Goal: Task Accomplishment & Management: Manage account settings

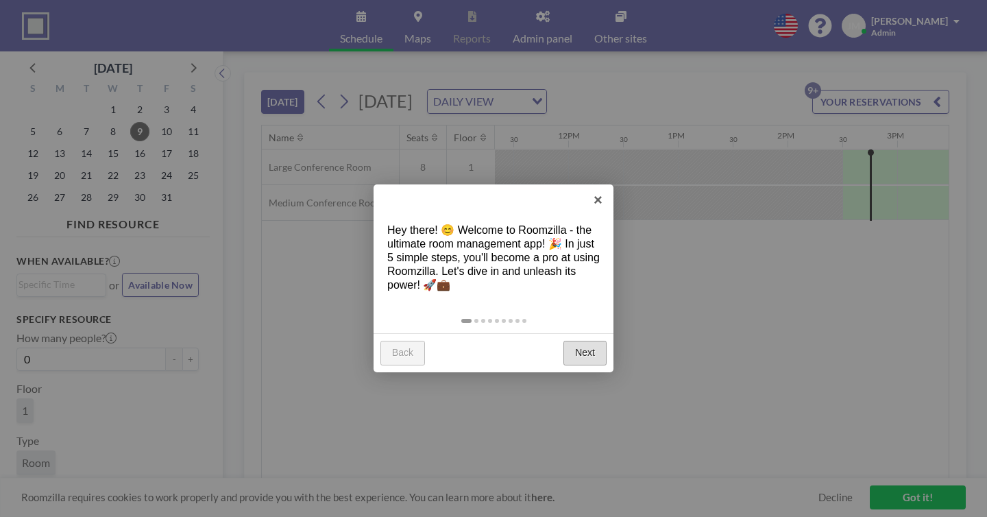
scroll to position [0, 1247]
click at [589, 341] on link "Next" at bounding box center [584, 353] width 43 height 25
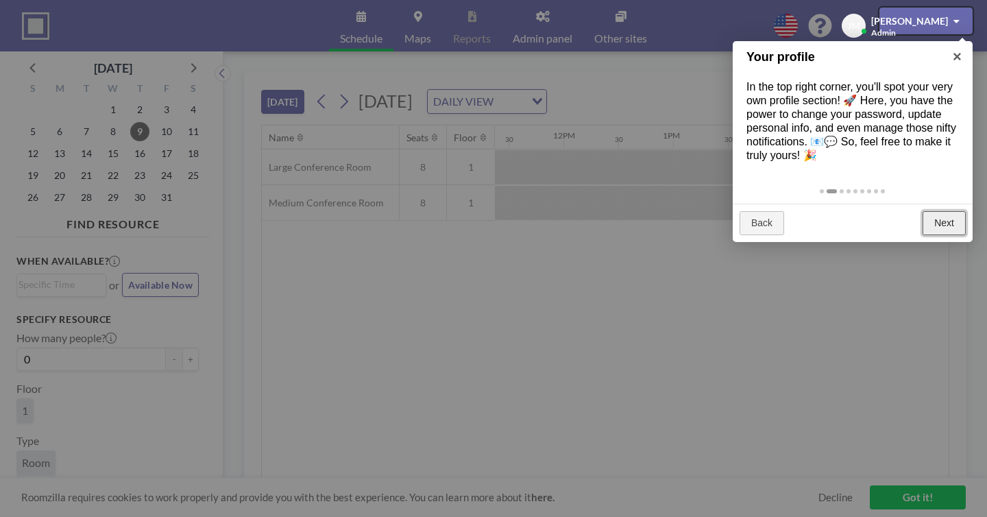
click at [941, 211] on link "Next" at bounding box center [943, 223] width 43 height 25
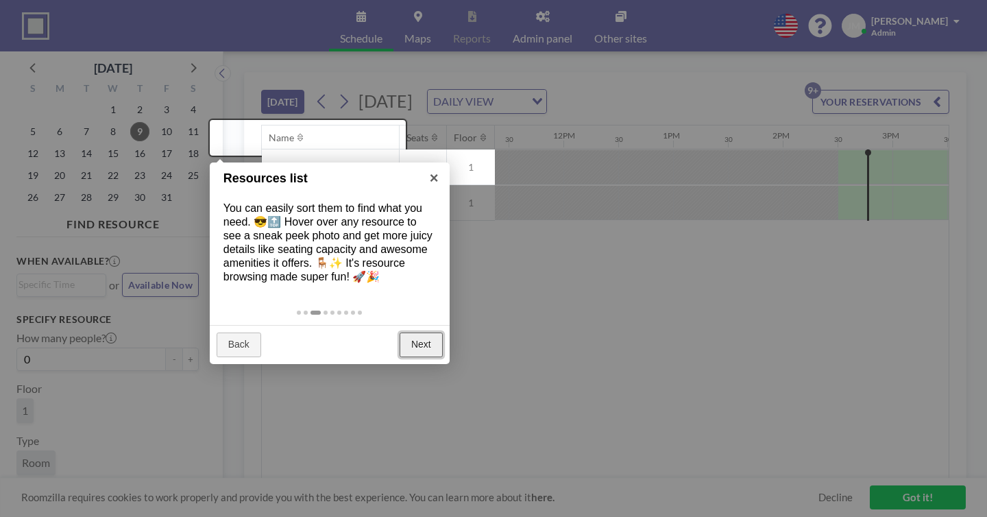
click at [428, 332] on link "Next" at bounding box center [420, 344] width 43 height 25
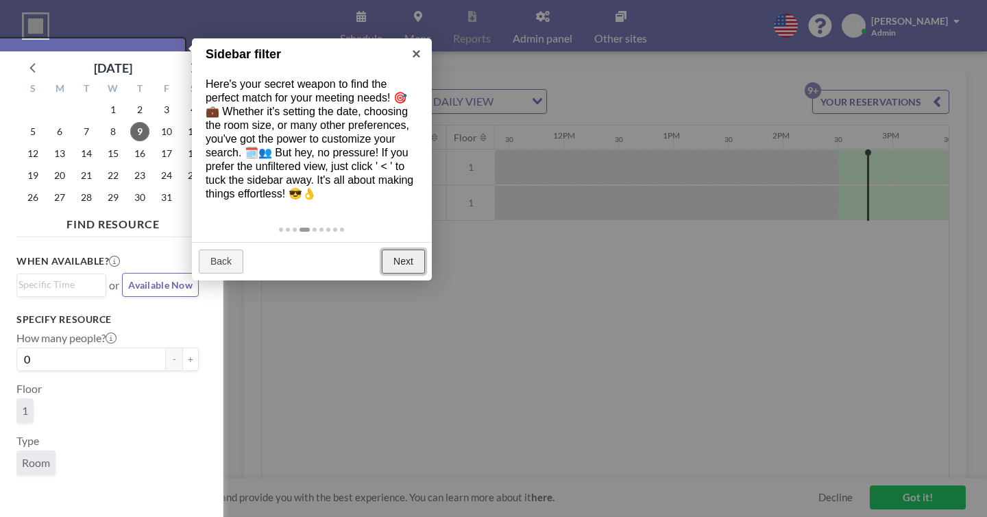
scroll to position [3, 0]
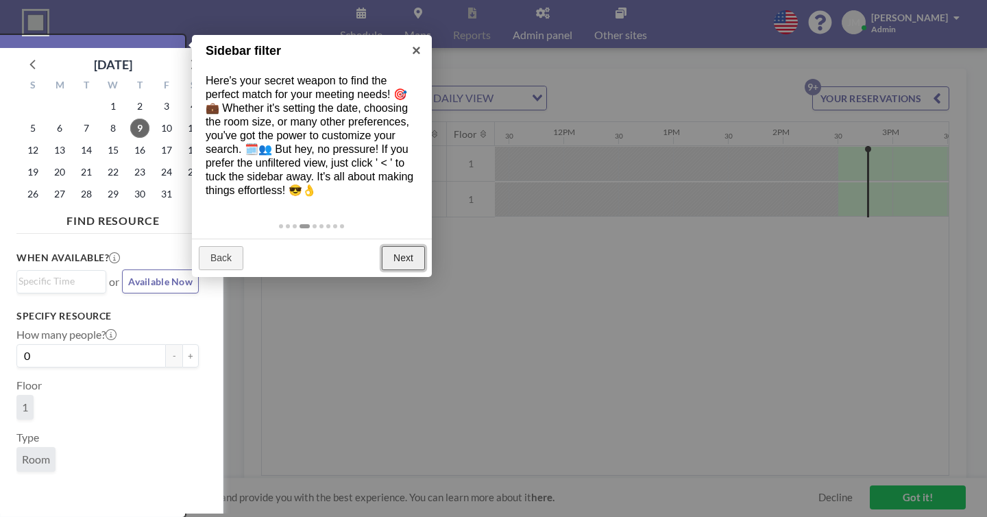
click at [394, 246] on link "Next" at bounding box center [403, 258] width 43 height 25
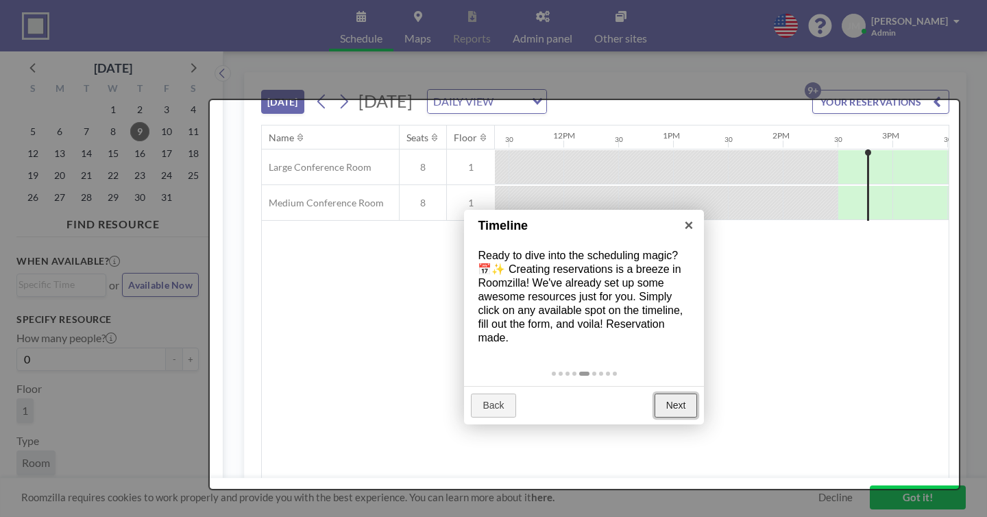
click at [684, 393] on link "Next" at bounding box center [675, 405] width 43 height 25
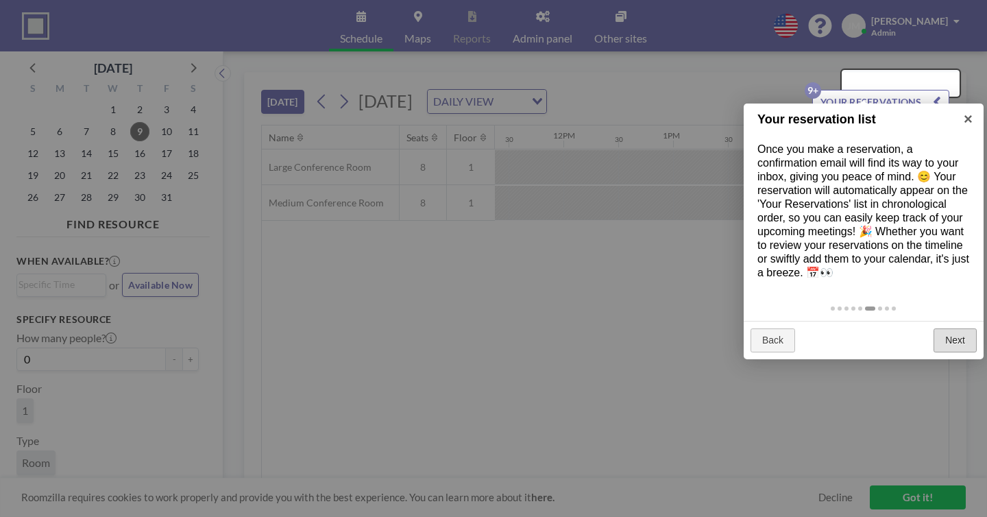
click at [976, 321] on div "Back Next" at bounding box center [863, 340] width 240 height 39
click at [962, 328] on link "Next" at bounding box center [954, 340] width 43 height 25
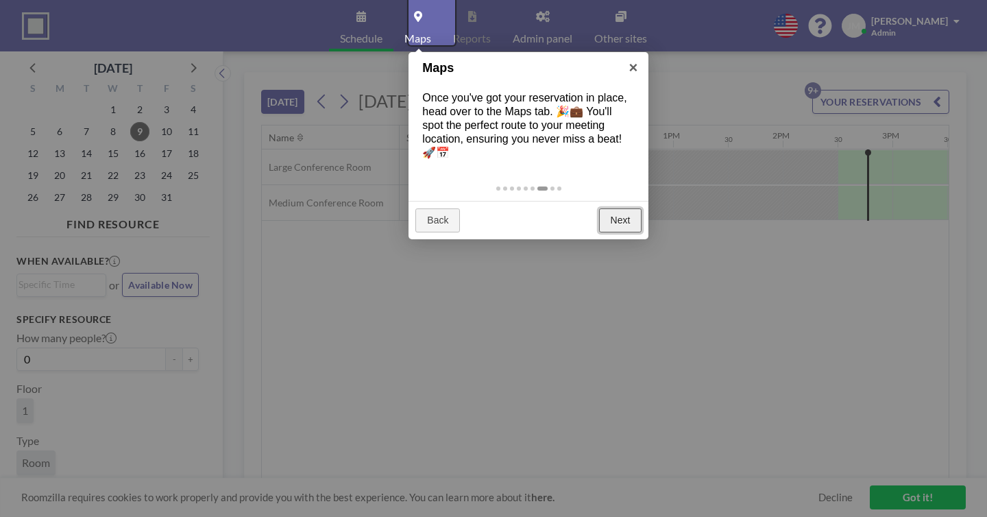
click at [626, 208] on link "Next" at bounding box center [620, 220] width 43 height 25
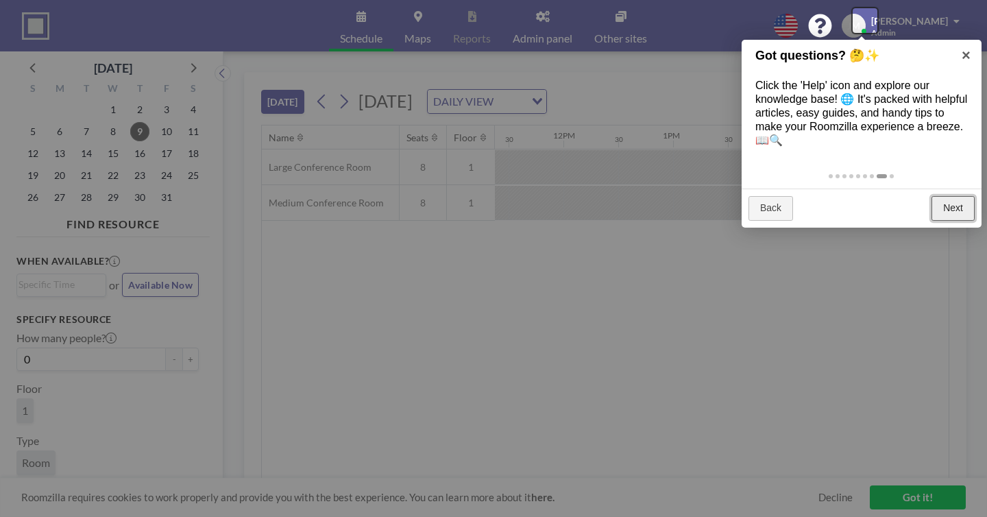
click at [955, 196] on link "Next" at bounding box center [952, 208] width 43 height 25
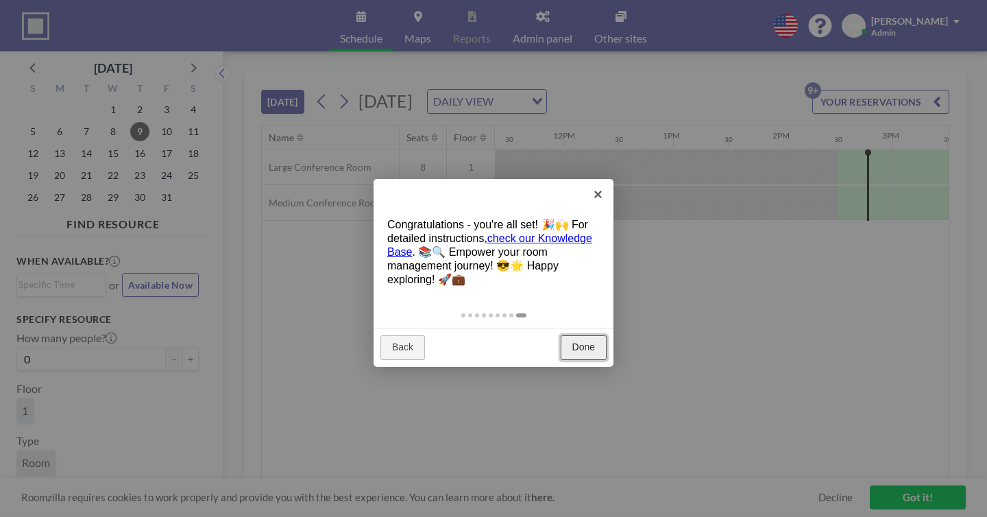
click at [576, 335] on link "Done" at bounding box center [584, 347] width 46 height 25
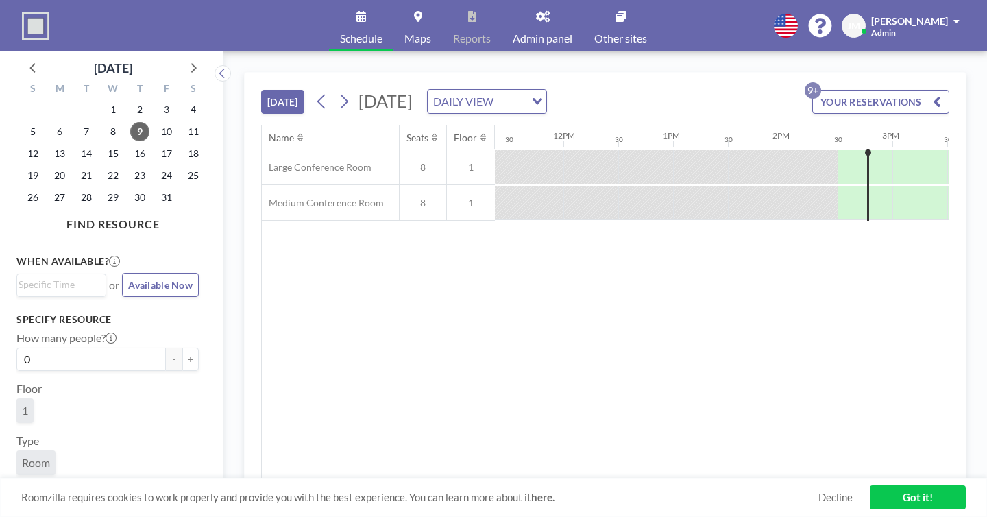
click at [870, 90] on button "YOUR RESERVATIONS 9+" at bounding box center [880, 102] width 137 height 24
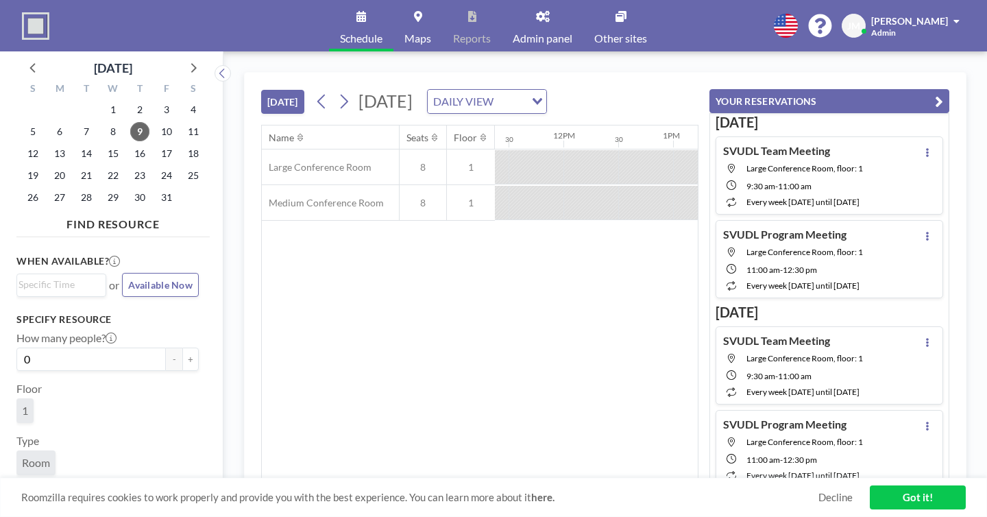
click at [817, 454] on span "12:30 PM" at bounding box center [800, 459] width 34 height 10
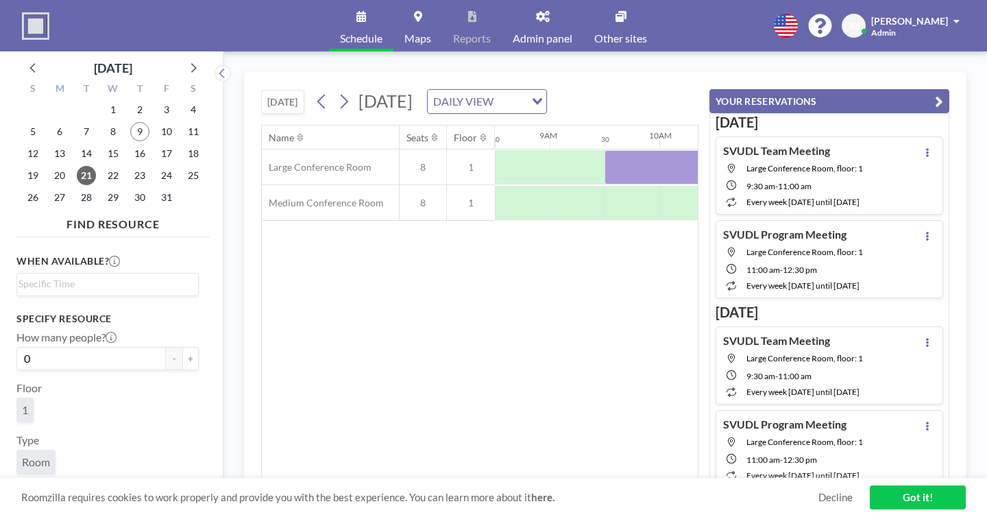
scroll to position [0, 935]
click at [928, 417] on button at bounding box center [927, 425] width 16 height 16
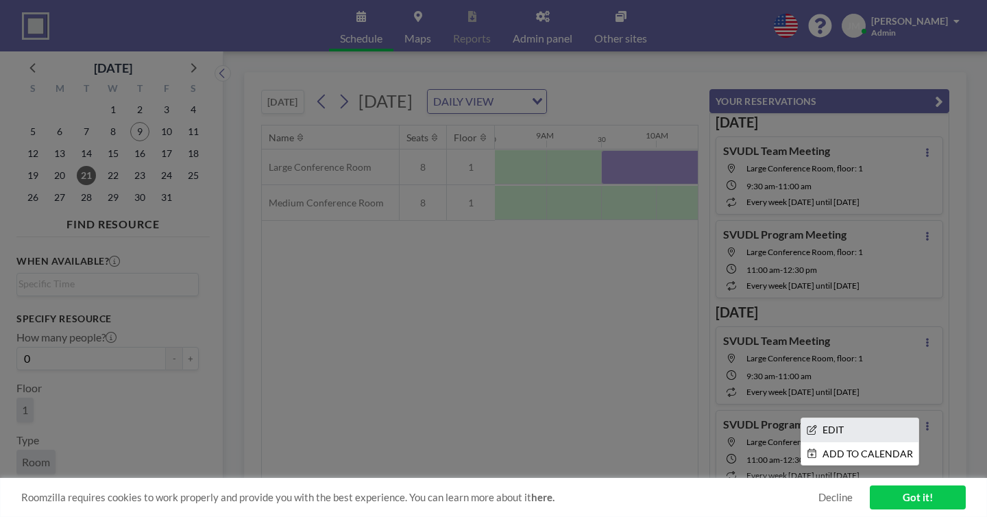
click at [890, 418] on li "EDIT" at bounding box center [859, 429] width 117 height 23
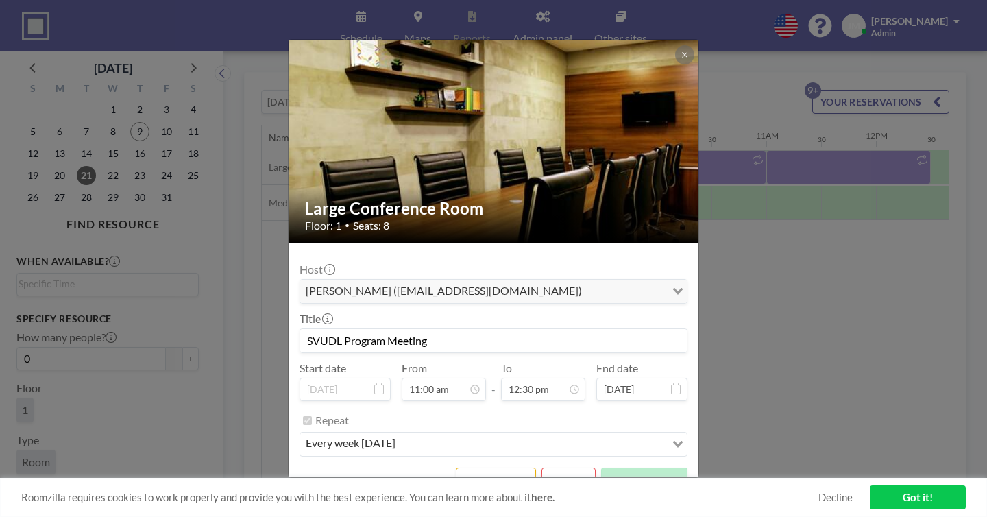
scroll to position [0, 935]
click at [553, 467] on button "REMOVE" at bounding box center [568, 479] width 54 height 24
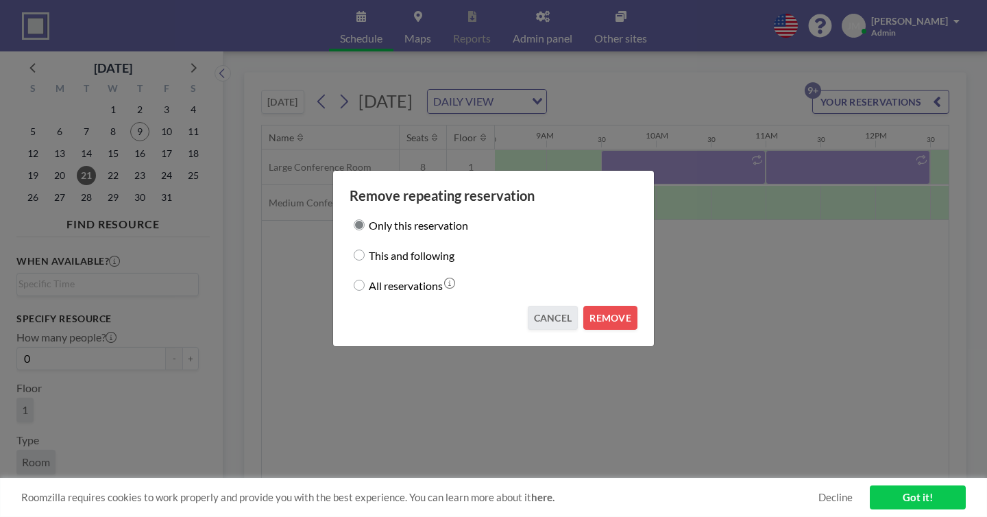
click at [416, 263] on div "Only this reservation This and following All reservations" at bounding box center [493, 249] width 288 height 90
click at [391, 258] on div "This and following" at bounding box center [493, 254] width 288 height 19
click at [365, 257] on input "This and following" at bounding box center [359, 254] width 11 height 11
radio input "true"
click at [589, 306] on button "REMOVE" at bounding box center [610, 318] width 54 height 24
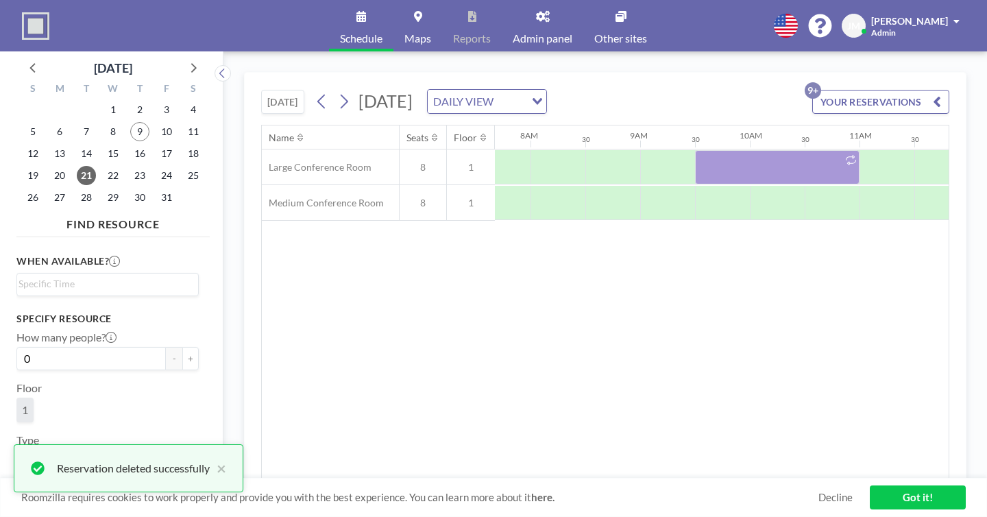
scroll to position [0, 754]
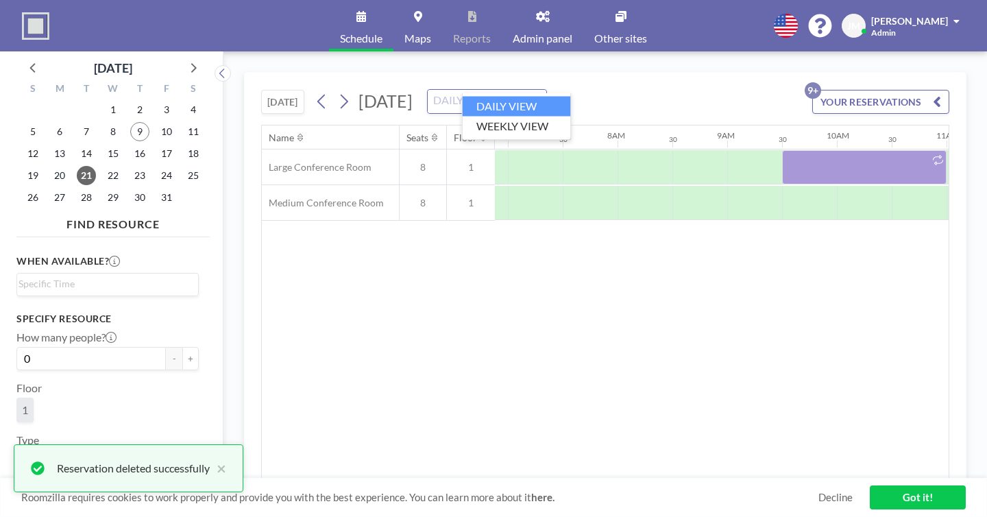
click at [494, 90] on div "DAILY VIEW" at bounding box center [479, 100] width 103 height 21
click at [489, 118] on li "WEEKLY VIEW" at bounding box center [517, 126] width 108 height 20
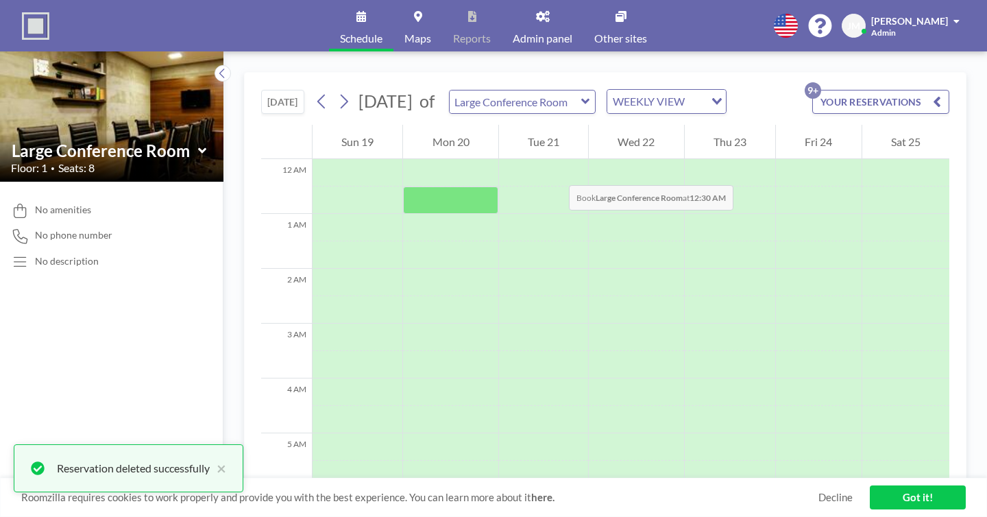
scroll to position [97, 0]
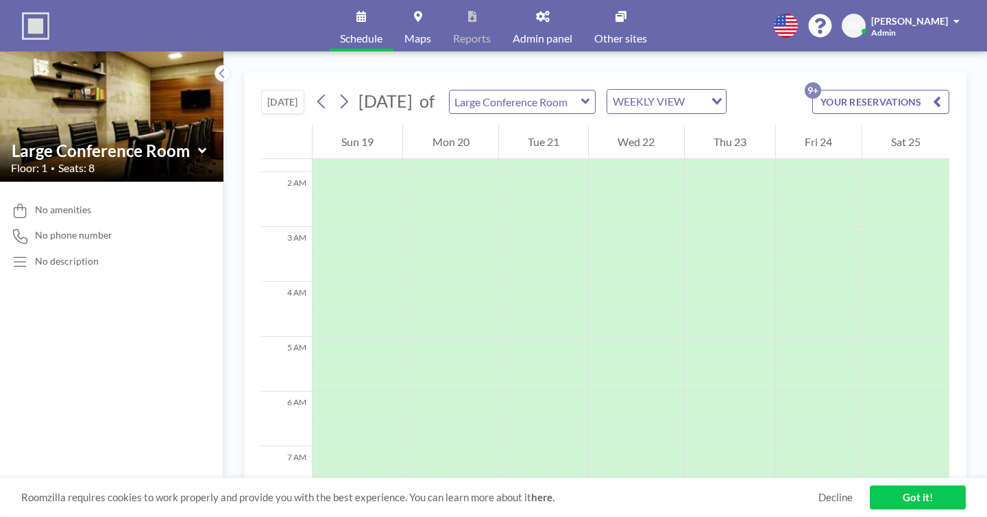
click at [899, 90] on button "YOUR RESERVATIONS 9+" at bounding box center [880, 102] width 137 height 24
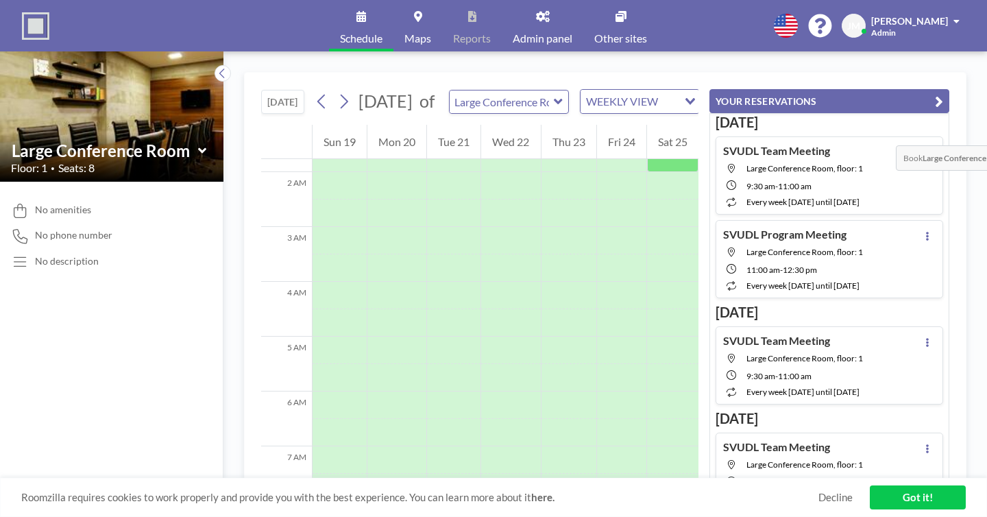
click at [698, 79] on div "[DATE] [DATE] of Large Conference Room WEEKLY VIEW Loading..." at bounding box center [479, 99] width 437 height 52
click at [896, 27] on span "Admin" at bounding box center [883, 32] width 25 height 10
click at [923, 59] on span "Profile" at bounding box center [918, 66] width 29 height 14
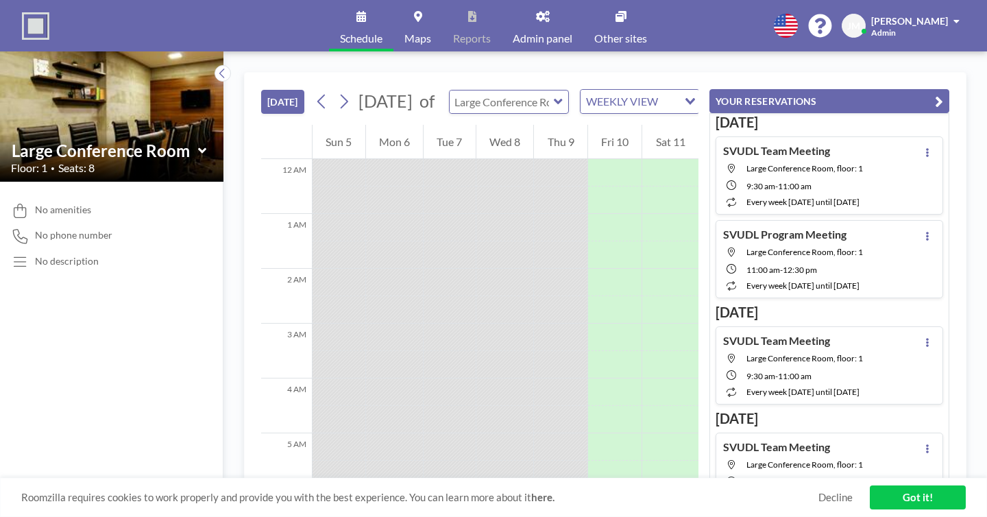
type input "Large Conference Room"
click at [333, 90] on button at bounding box center [344, 101] width 22 height 22
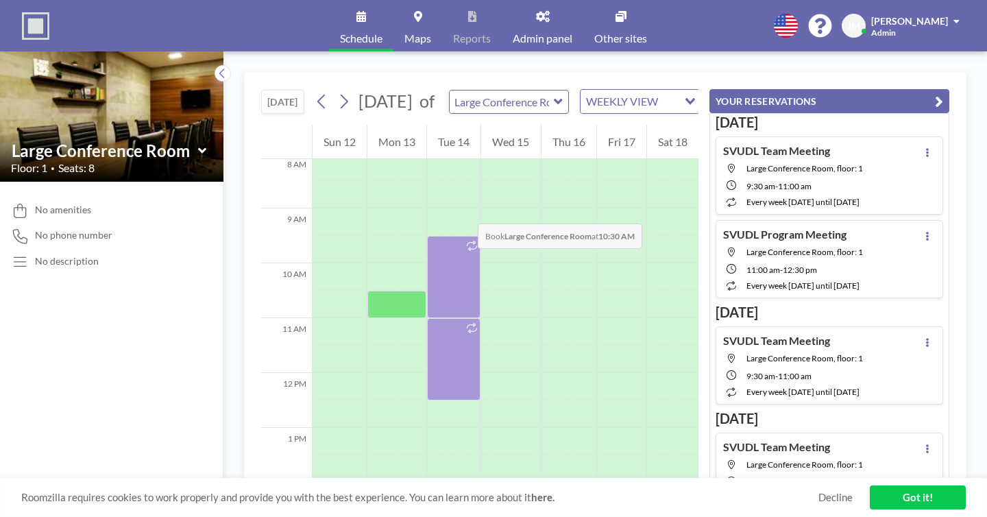
scroll to position [395, 0]
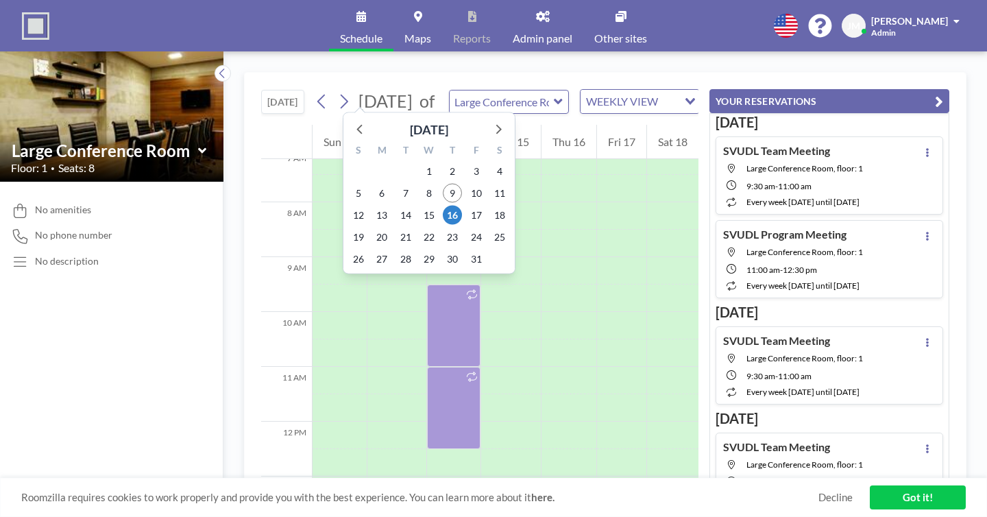
click at [358, 90] on span "[DATE]" at bounding box center [385, 100] width 54 height 21
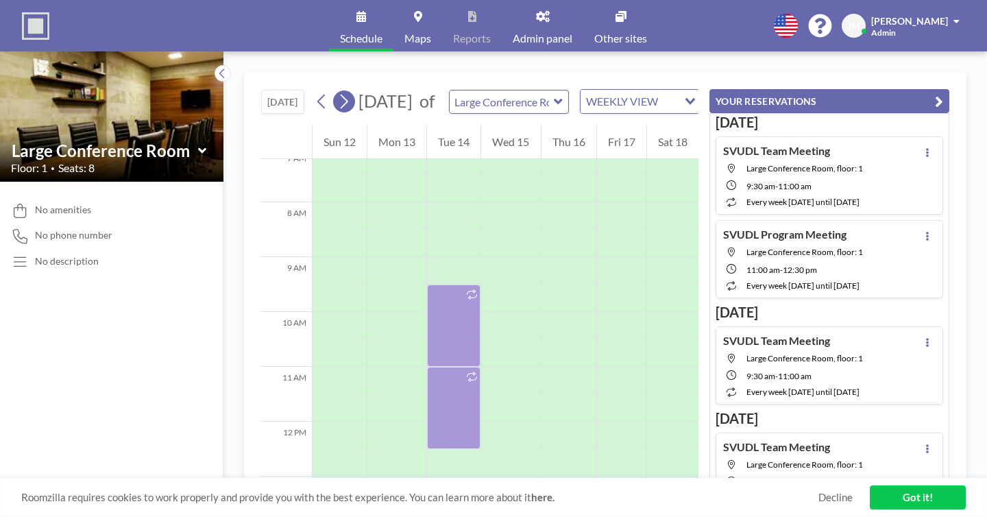
click at [333, 90] on button at bounding box center [344, 101] width 22 height 22
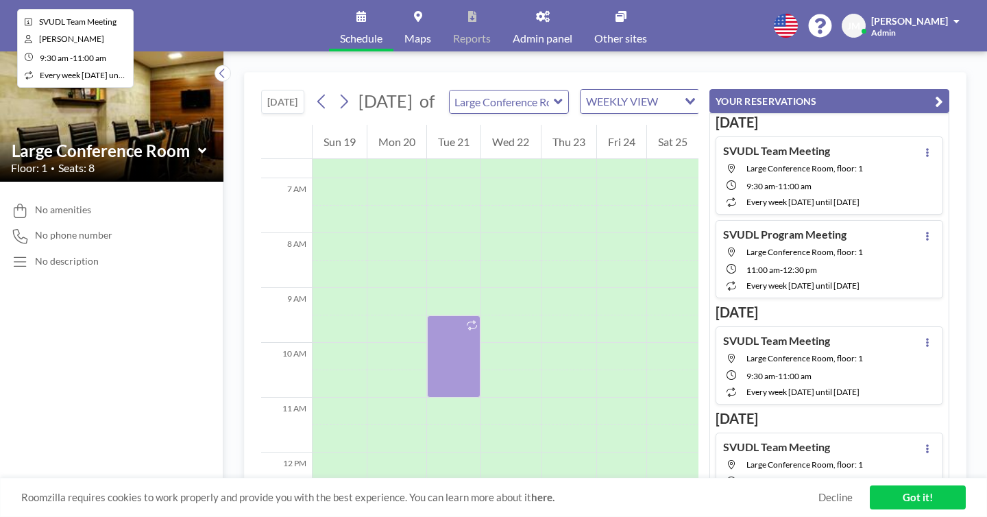
scroll to position [365, 0]
